Goal: Download file/media

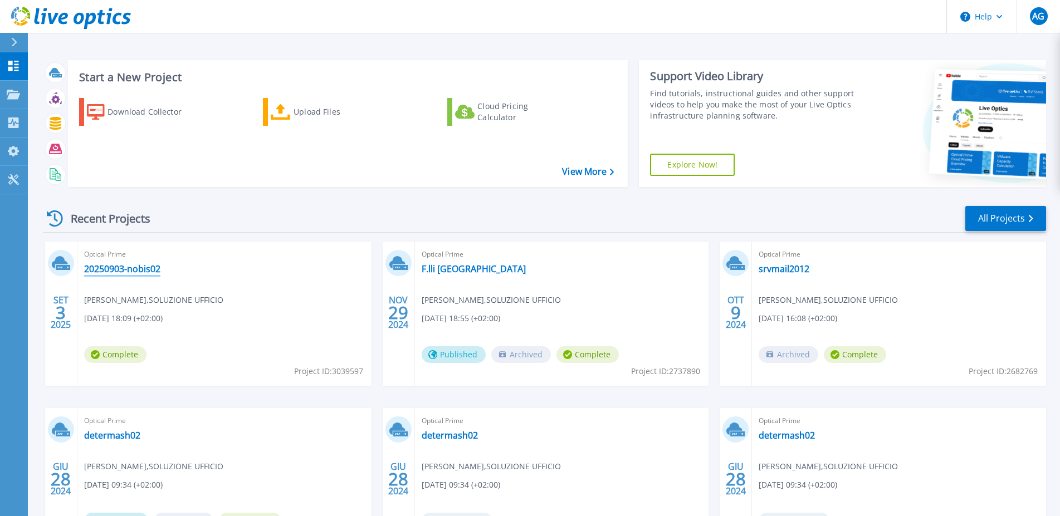
click at [136, 269] on link "20250903-nobis02" at bounding box center [122, 269] width 76 height 11
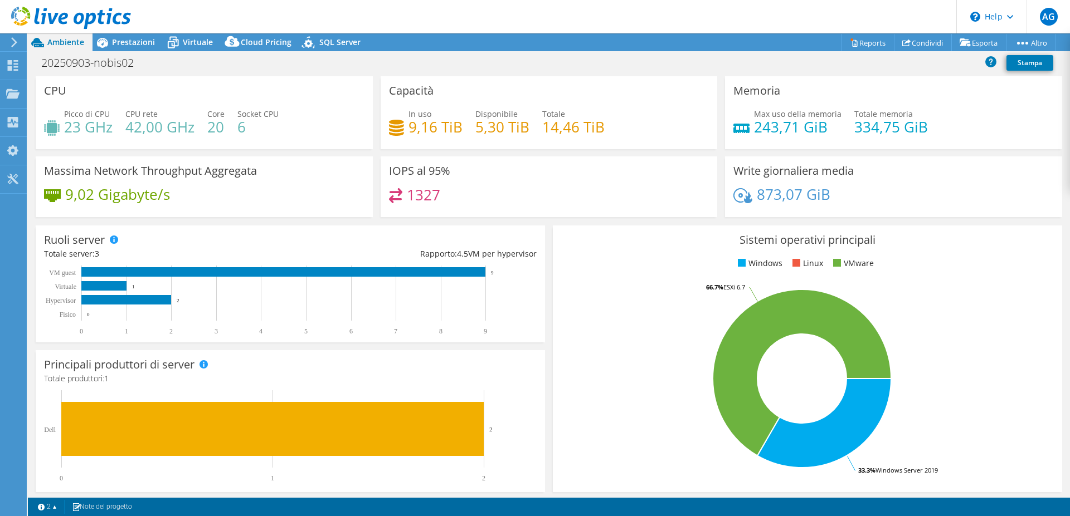
select select "EUFrankfurt"
select select "EUR"
click at [967, 44] on link "Esporta" at bounding box center [978, 42] width 55 height 17
click at [865, 43] on link "Reports" at bounding box center [867, 42] width 53 height 17
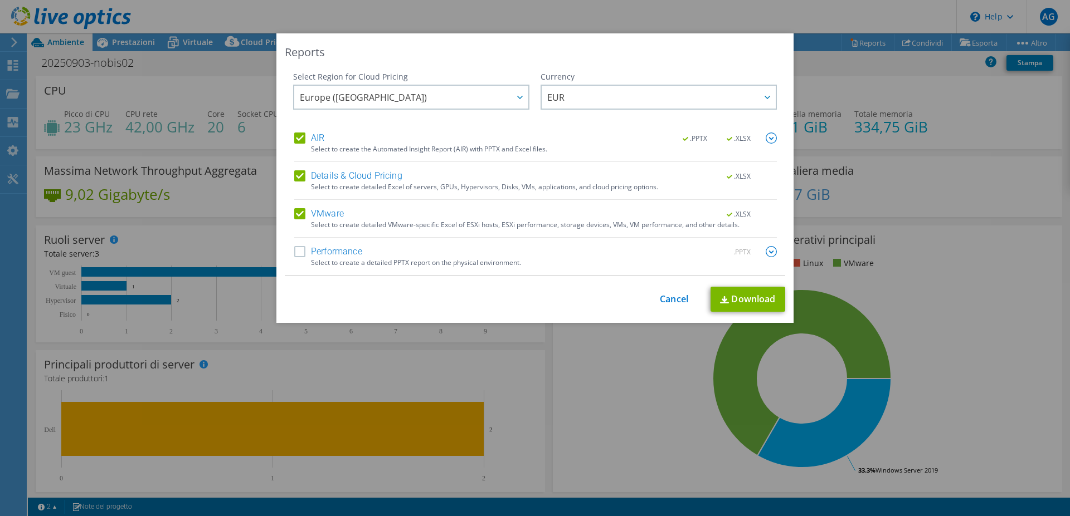
click at [295, 252] on label "Performance" at bounding box center [328, 251] width 68 height 11
click at [0, 0] on input "Performance" at bounding box center [0, 0] width 0 height 0
click at [752, 300] on link "Download" at bounding box center [747, 299] width 75 height 25
click at [664, 303] on link "Cancel" at bounding box center [674, 299] width 28 height 11
